Goal: Information Seeking & Learning: Check status

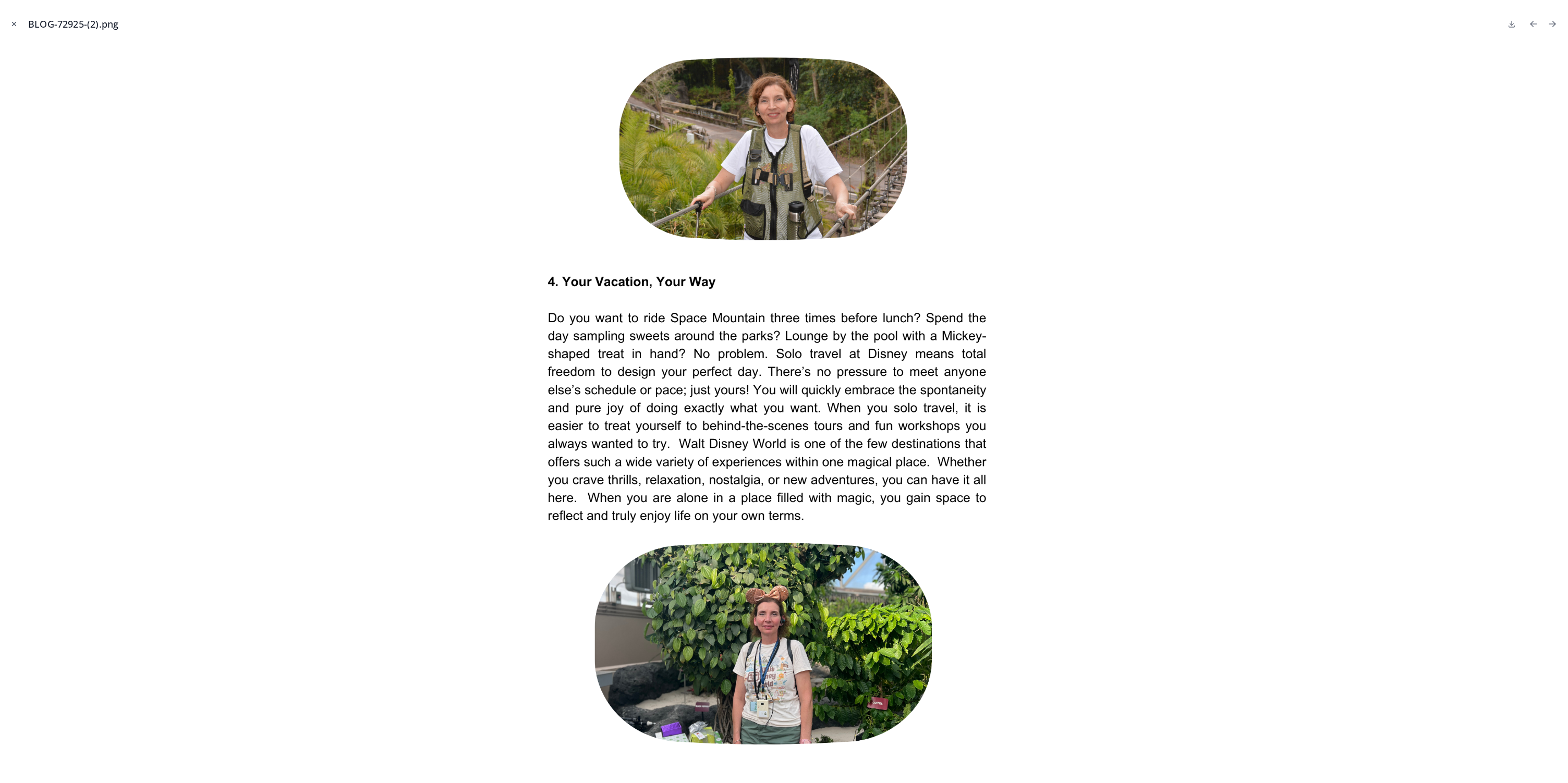
click at [16, 23] on icon "Close modal" at bounding box center [14, 24] width 7 height 7
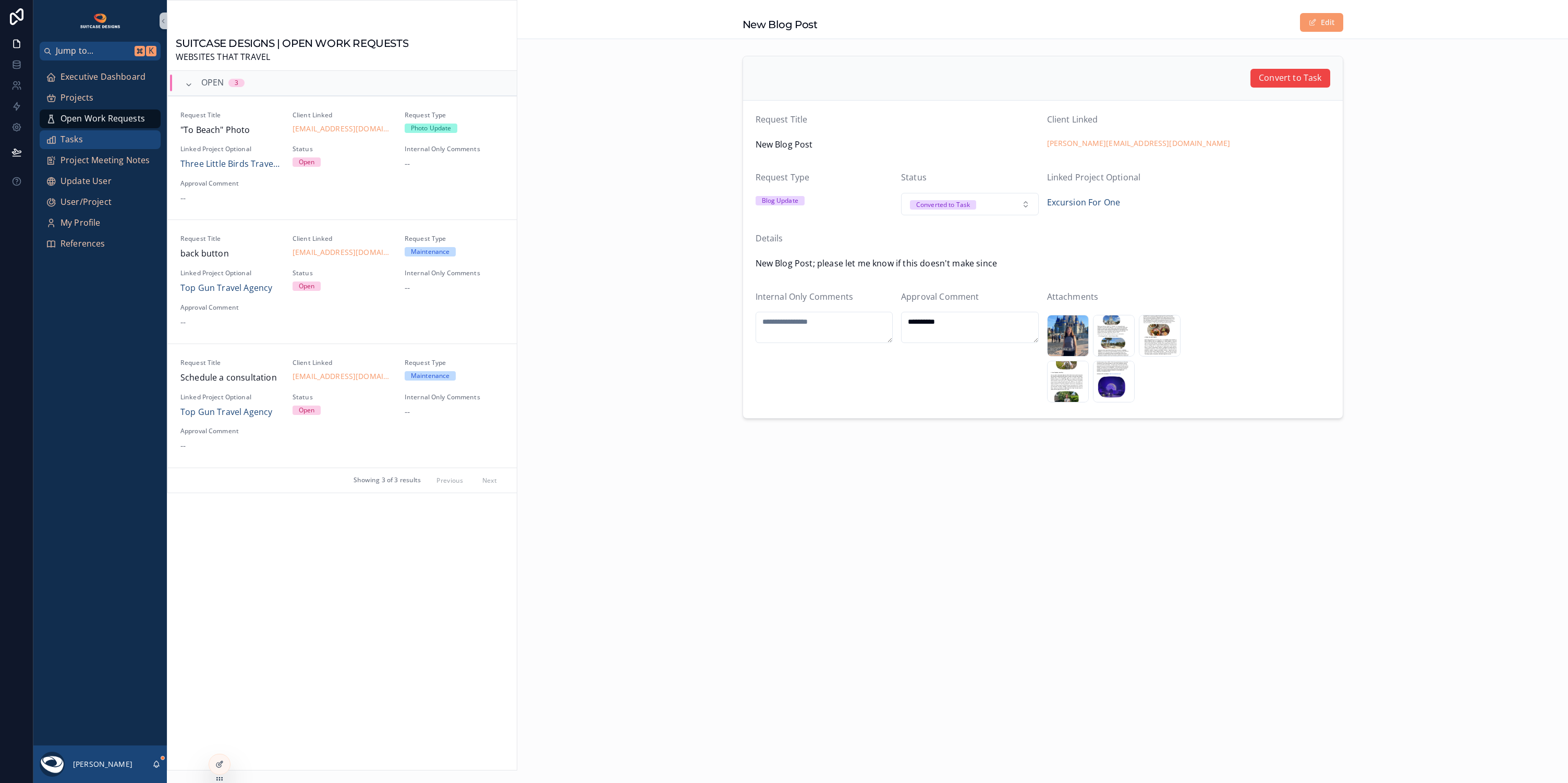
click at [89, 144] on div "Tasks" at bounding box center [100, 139] width 108 height 16
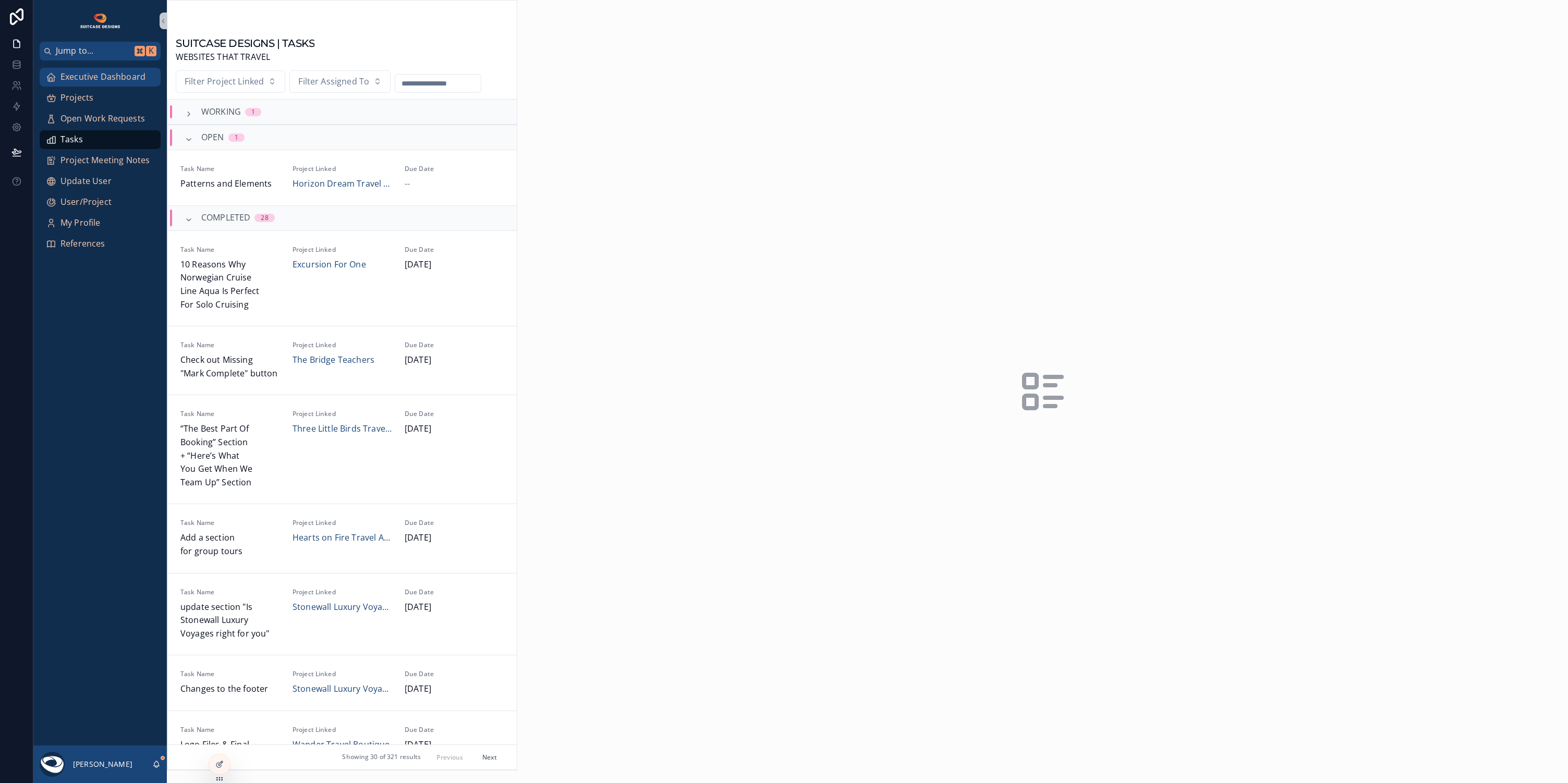
click at [96, 78] on span "Executive Dashboard" at bounding box center [103, 77] width 85 height 13
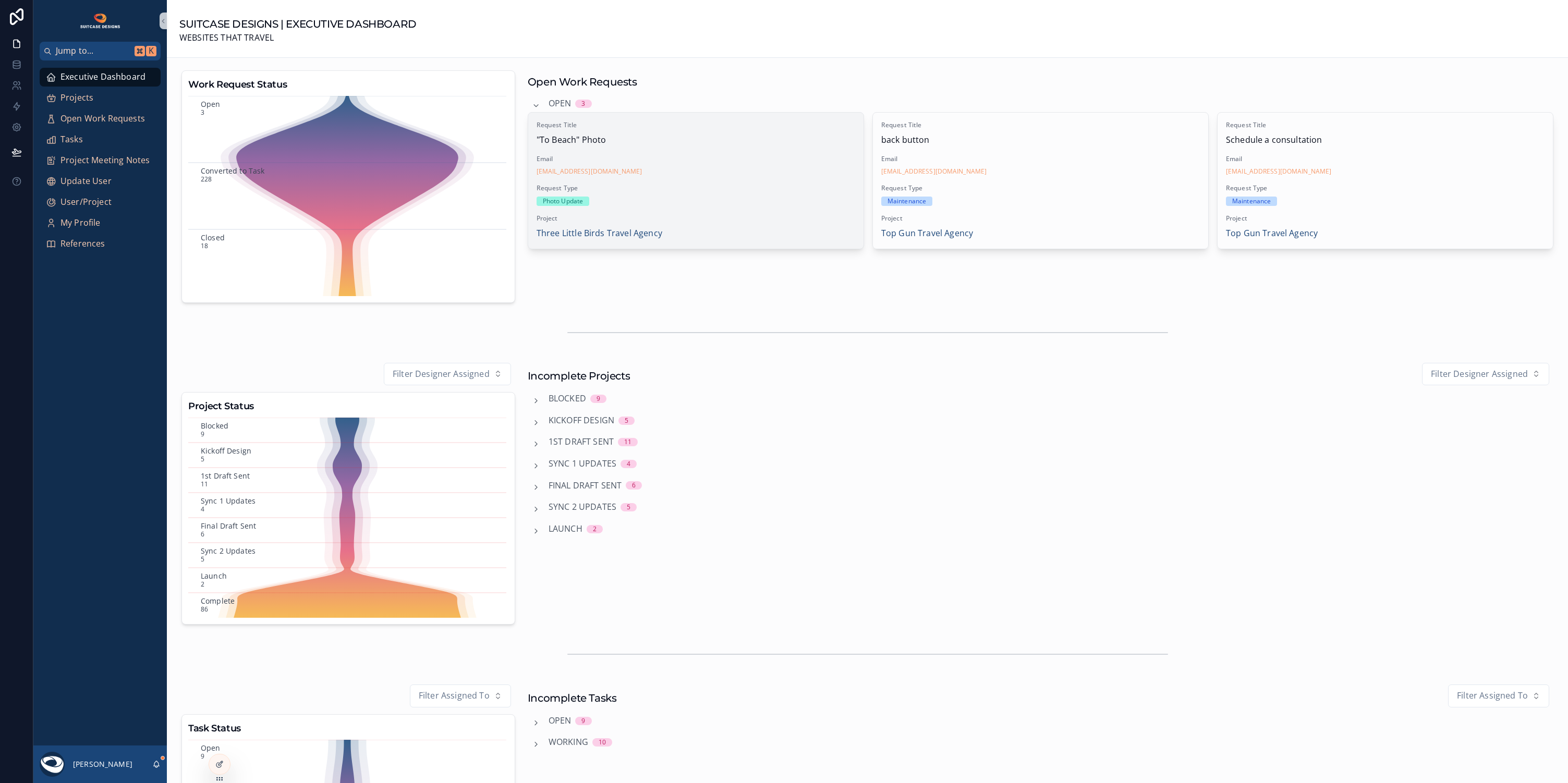
click at [685, 174] on div "[EMAIL_ADDRESS][DOMAIN_NAME]" at bounding box center [696, 172] width 318 height 9
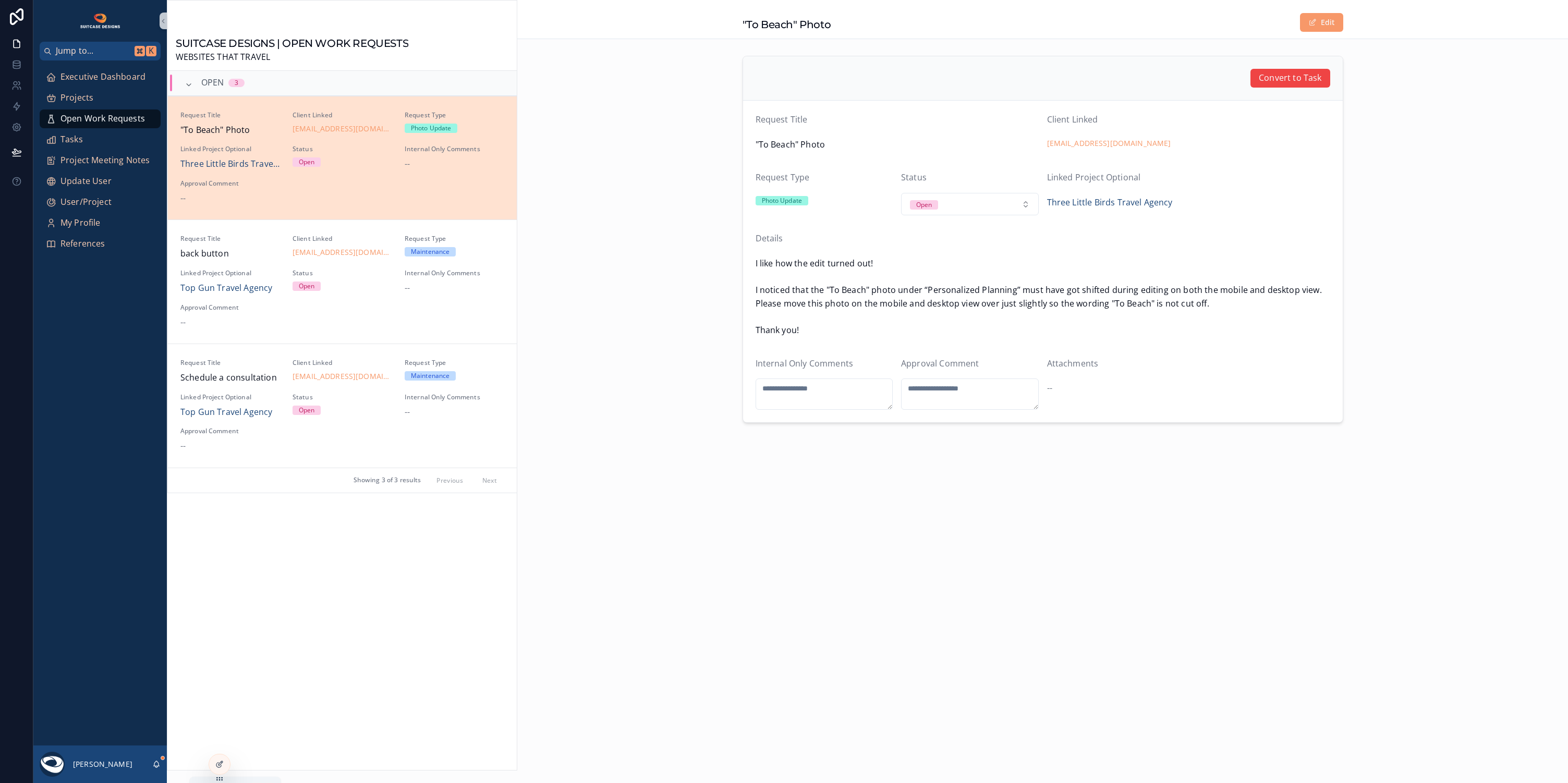
click at [157, 767] on icon "scrollable content" at bounding box center [156, 766] width 2 height 2
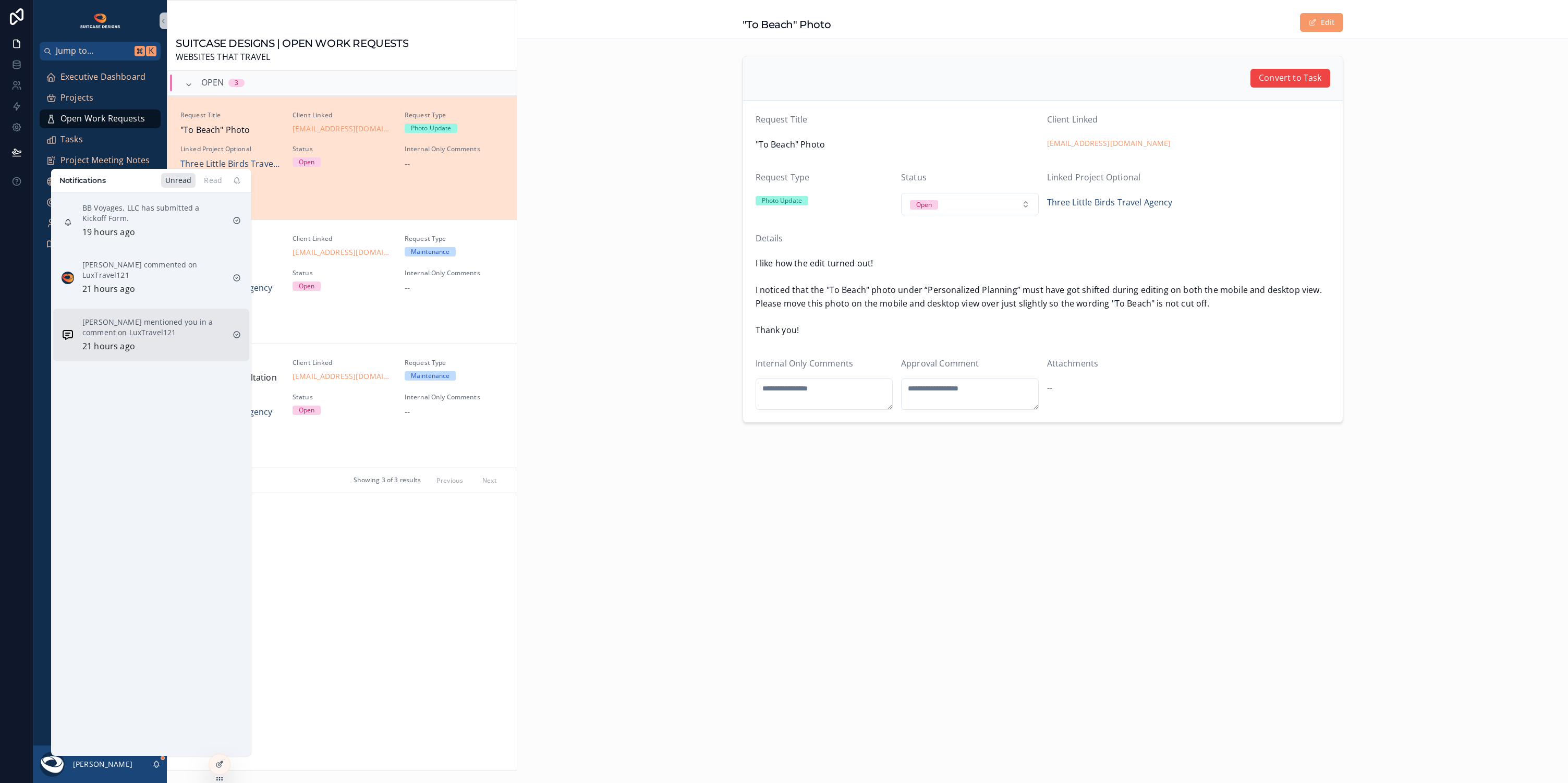
click at [157, 320] on p "[PERSON_NAME] mentioned you in a comment on LuxTravel121" at bounding box center [153, 327] width 142 height 21
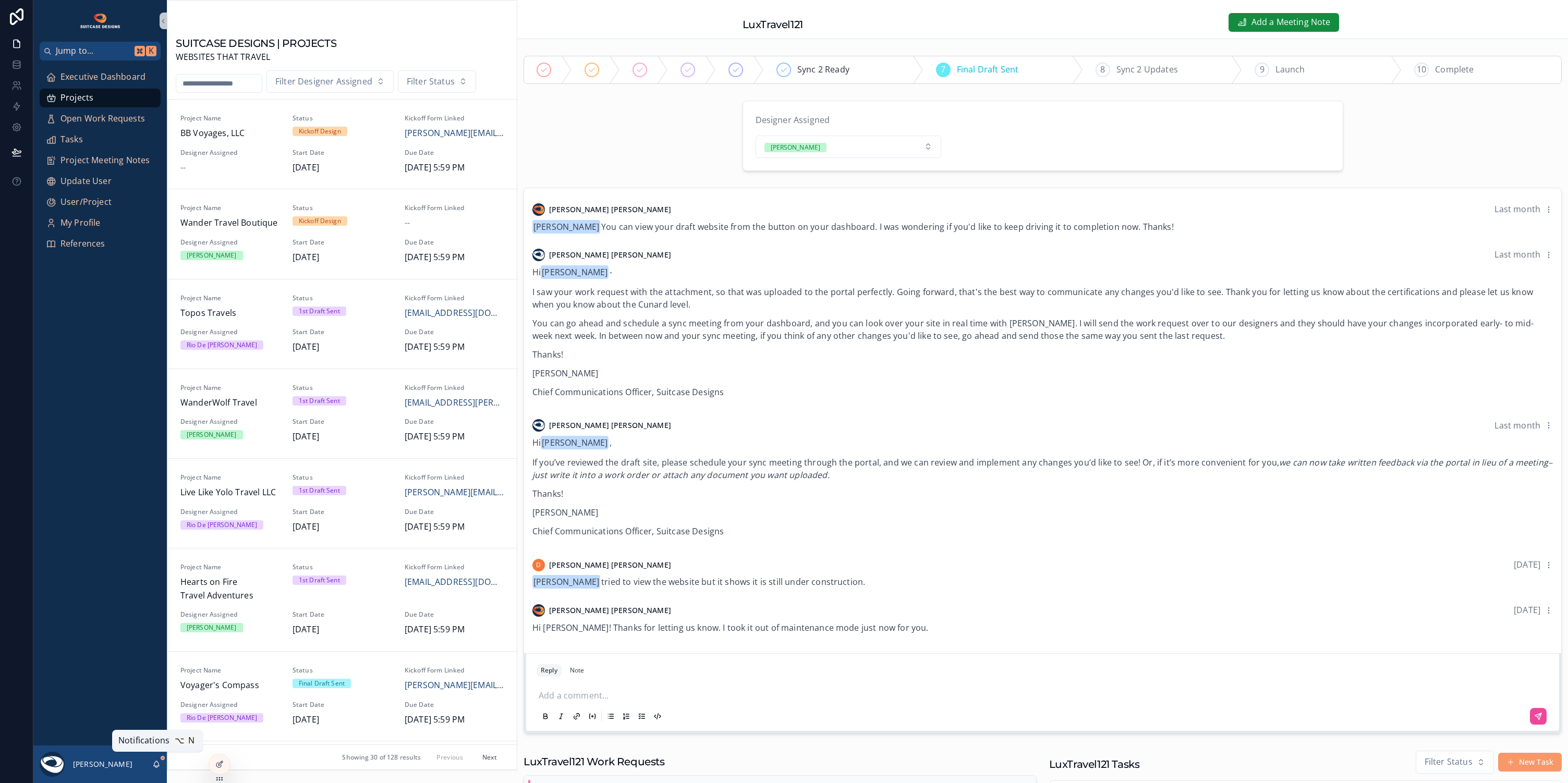
click at [155, 764] on icon "scrollable content" at bounding box center [156, 764] width 9 height 9
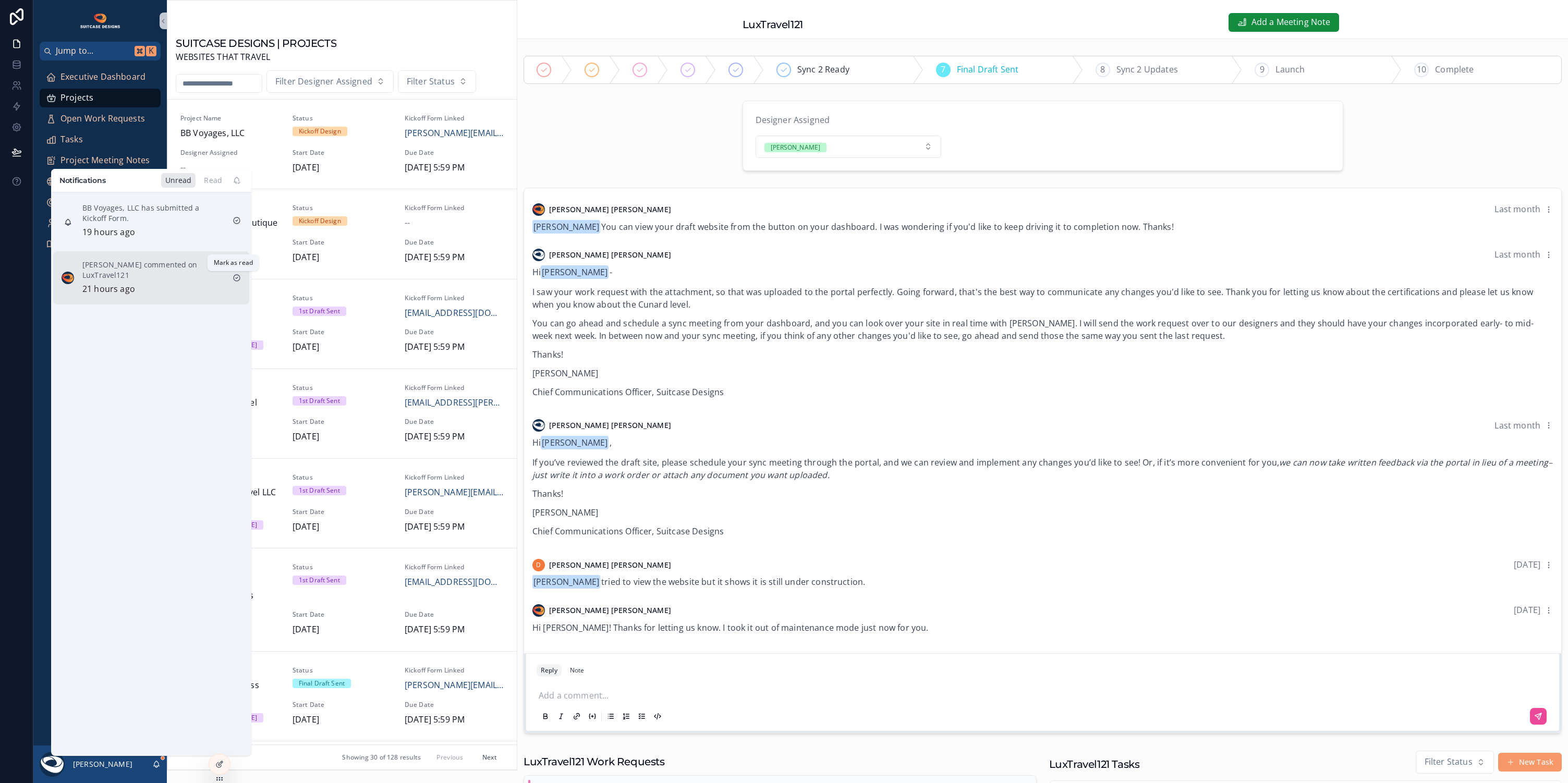
click at [233, 275] on icon "scrollable content" at bounding box center [237, 278] width 9 height 9
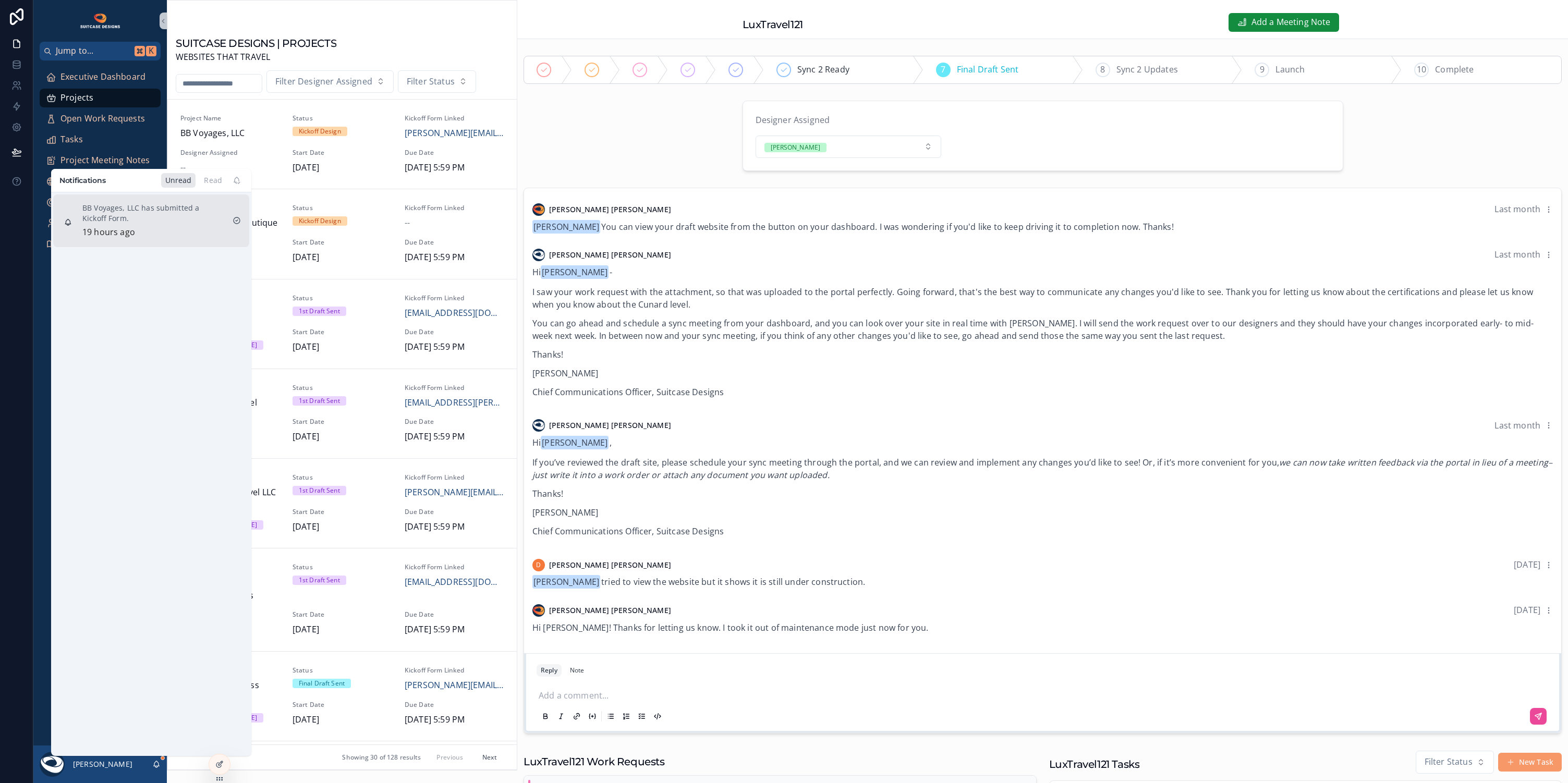
click at [200, 228] on div "BB Voyages, LLC has submitted a Kickoff Form. 19 hours ago" at bounding box center [153, 221] width 142 height 37
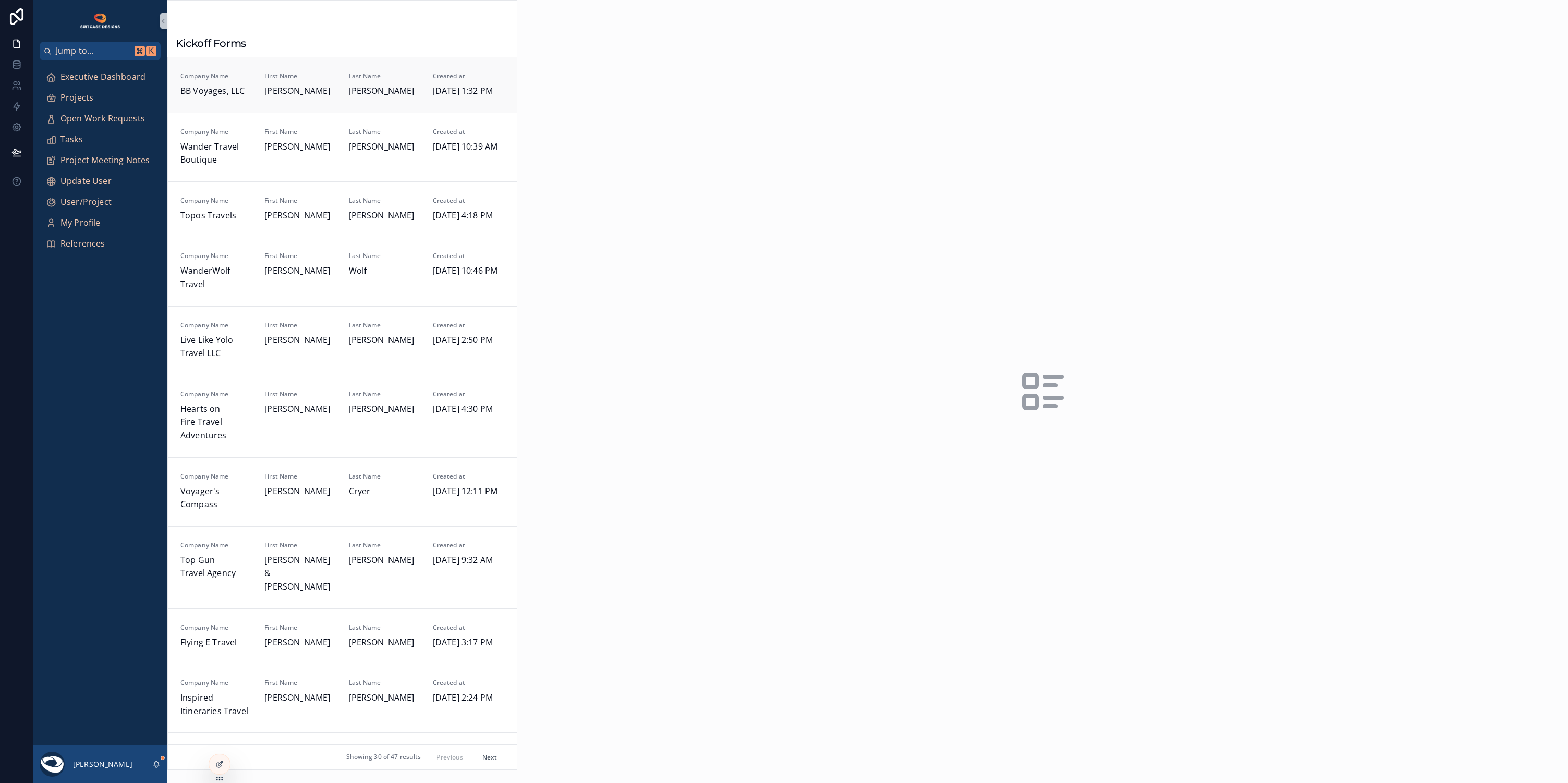
click at [327, 82] on div "First Name [PERSON_NAME]" at bounding box center [299, 85] width 71 height 26
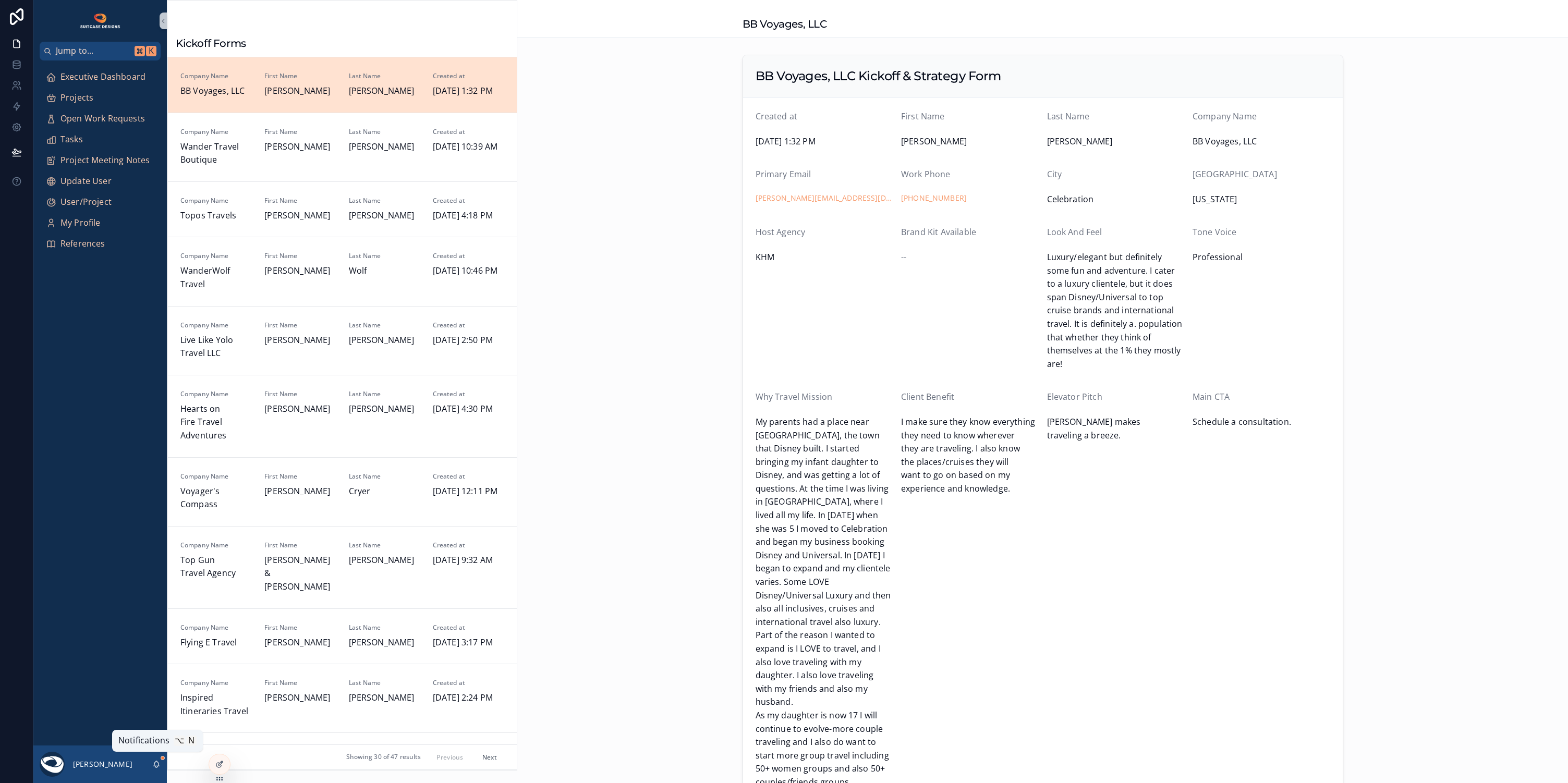
click at [155, 765] on icon "scrollable content" at bounding box center [156, 766] width 2 height 2
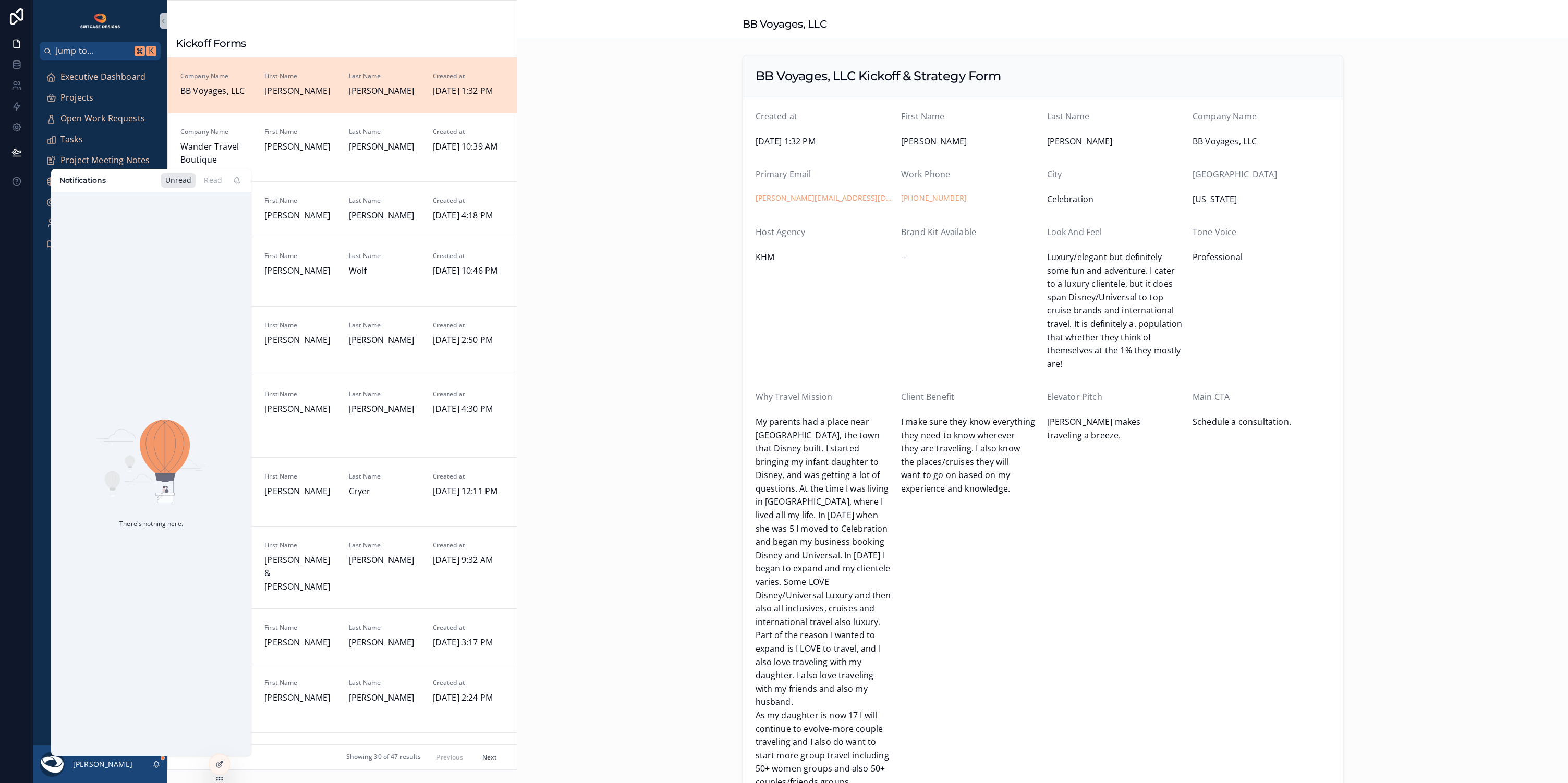
drag, startPoint x: 668, startPoint y: 511, endPoint x: 667, endPoint y: 516, distance: 5.1
click at [668, 511] on div "BB Voyages, LLC Kickoff & Strategy Form Created at [DATE] 1:32 PM First Name [P…" at bounding box center [1043, 668] width 1051 height 1235
